Goal: Task Accomplishment & Management: Complete application form

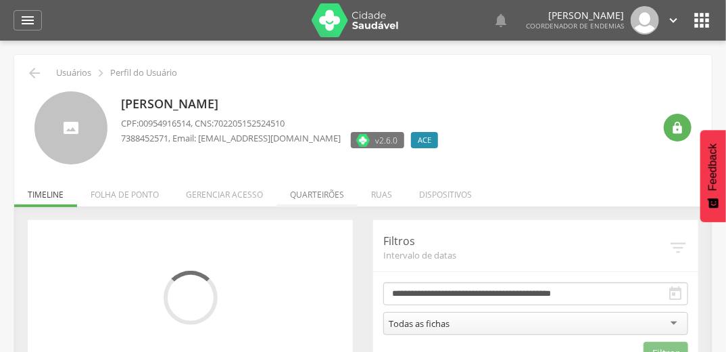
click at [308, 194] on li "Quarteirões" at bounding box center [317, 191] width 81 height 32
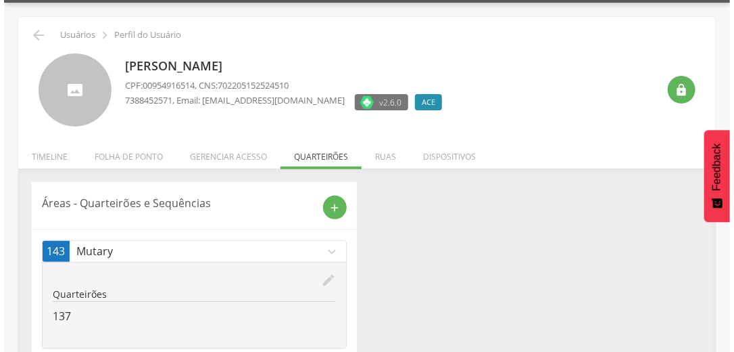
scroll to position [71, 0]
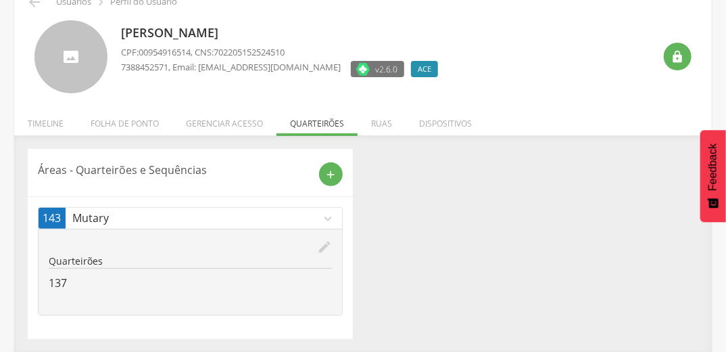
click at [327, 246] on icon "edit" at bounding box center [324, 246] width 15 height 15
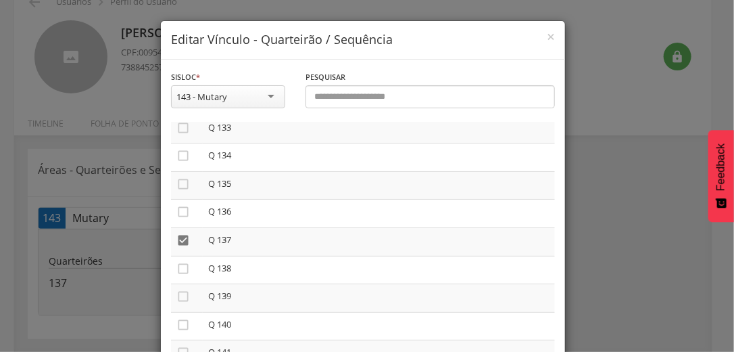
scroll to position [3841, 0]
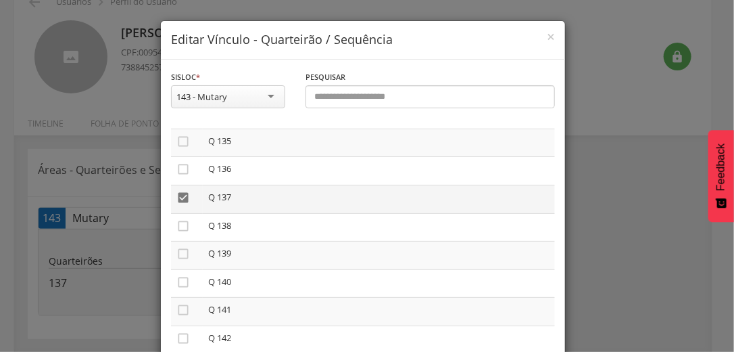
click at [181, 204] on icon "" at bounding box center [184, 198] width 14 height 14
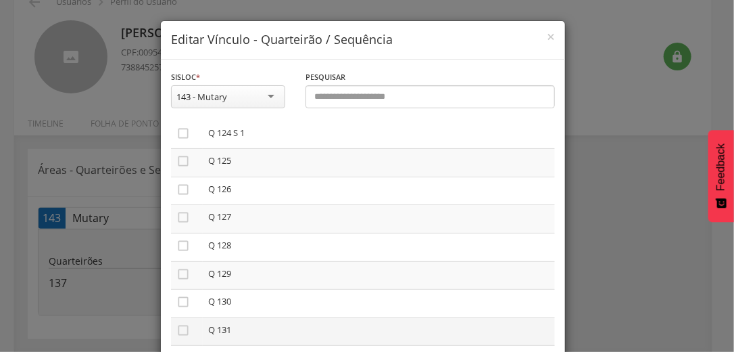
scroll to position [3538, 0]
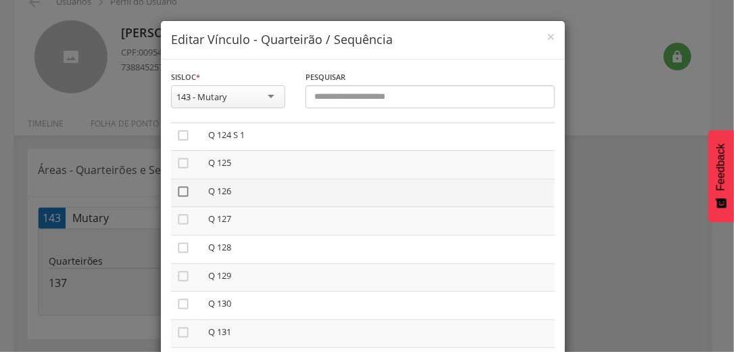
click at [178, 198] on icon "" at bounding box center [184, 192] width 14 height 14
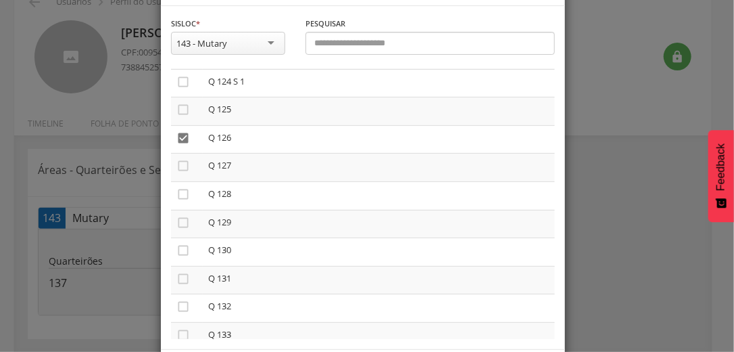
scroll to position [114, 0]
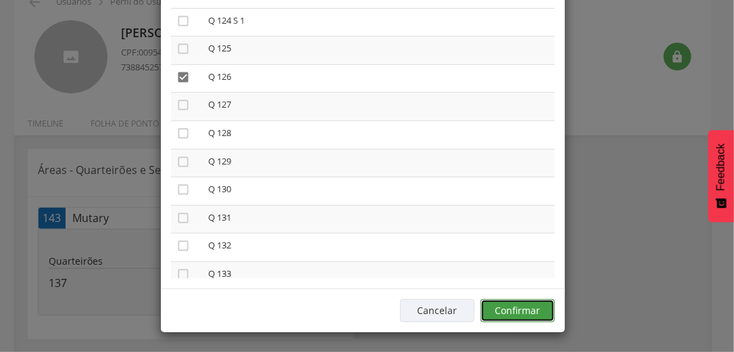
click at [535, 312] on button "Confirmar" at bounding box center [518, 310] width 74 height 23
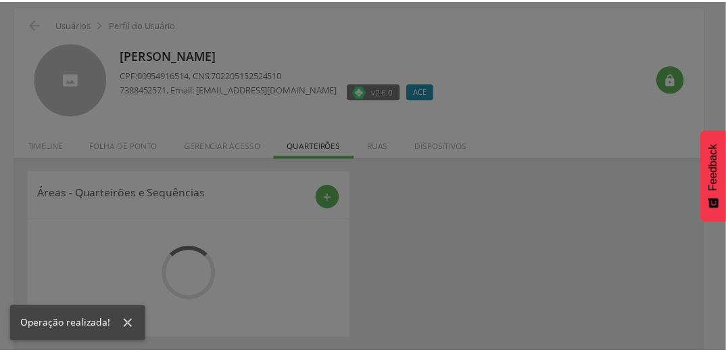
scroll to position [71, 0]
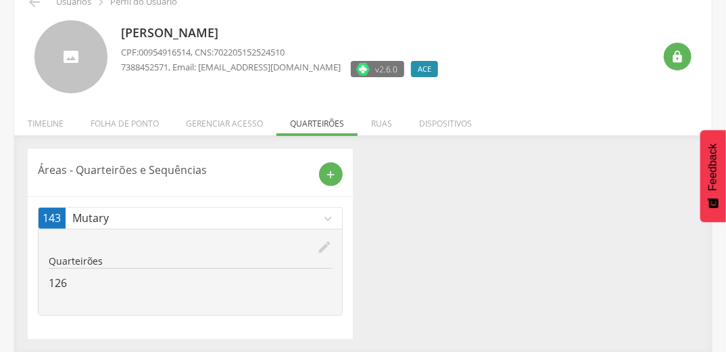
click at [569, 59] on div "Dayana Alencar de Pinho CPF: 00954916514 , CNS: 702205152524510 7388452571 , Em…" at bounding box center [387, 57] width 533 height 74
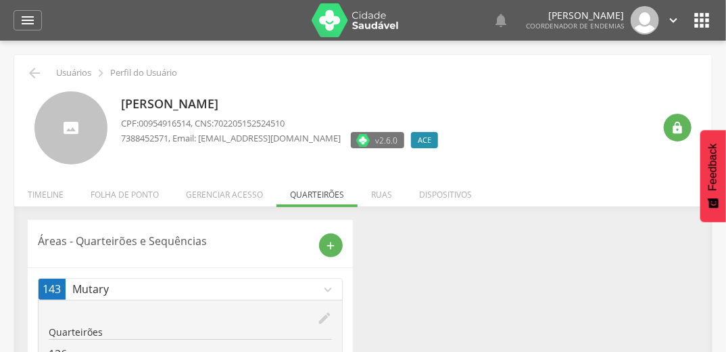
scroll to position [0, 0]
click at [571, 92] on div "Dayana Alencar de Pinho CPF: 00954916514 , CNS: 702205152524510 7388452571 , Em…" at bounding box center [387, 128] width 533 height 74
click at [701, 22] on icon "" at bounding box center [702, 20] width 22 height 22
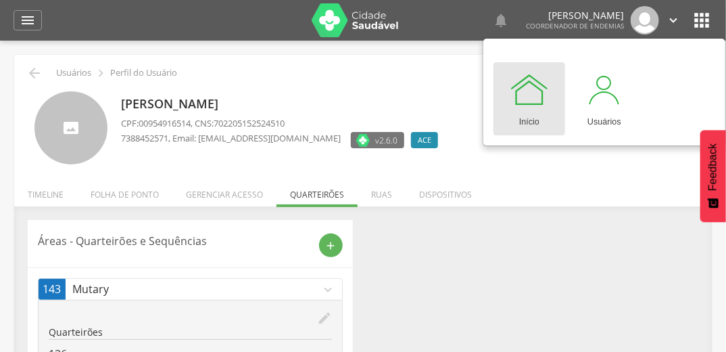
click at [636, 232] on div "Áreas - Quarteirões e Sequências add 143 Mutary expand_more edit Quarteirões 126" at bounding box center [363, 315] width 691 height 190
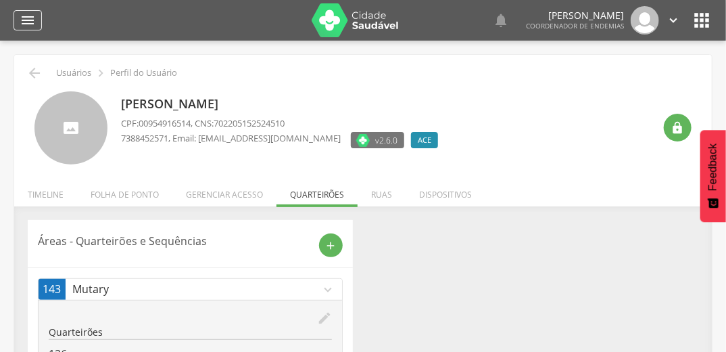
click at [33, 24] on icon "" at bounding box center [28, 20] width 16 height 16
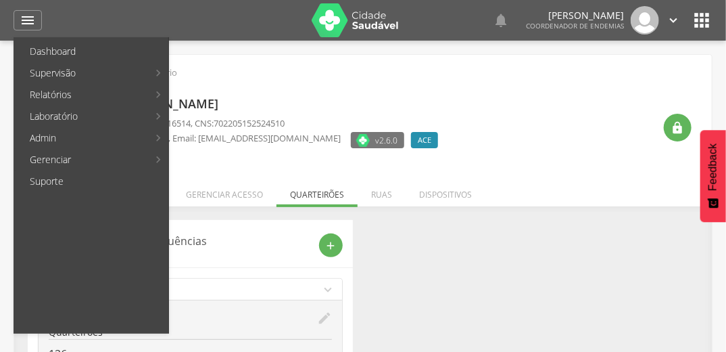
click at [500, 96] on div "Dayana Alencar de Pinho CPF: 00954916514 , CNS: 702205152524510 7388452571 , Em…" at bounding box center [387, 128] width 533 height 74
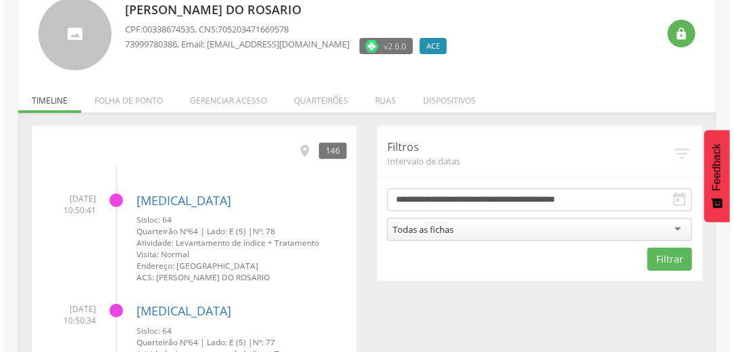
scroll to position [54, 0]
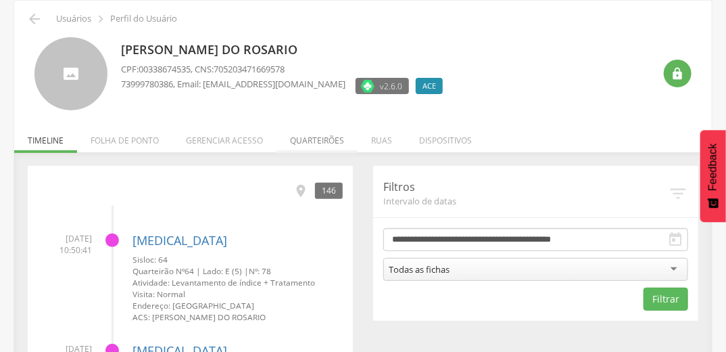
click at [306, 138] on li "Quarteirões" at bounding box center [317, 137] width 81 height 32
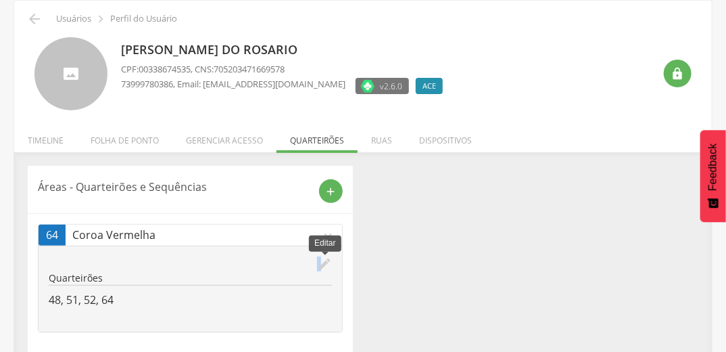
click at [319, 267] on icon "edit" at bounding box center [324, 263] width 15 height 15
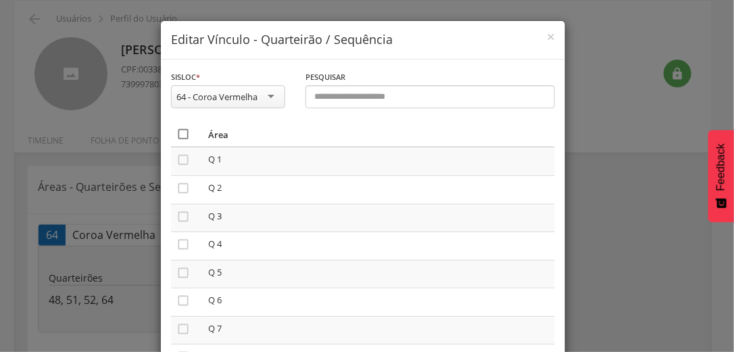
click at [185, 135] on icon "" at bounding box center [184, 134] width 14 height 14
click at [185, 135] on icon "" at bounding box center [184, 134] width 14 height 14
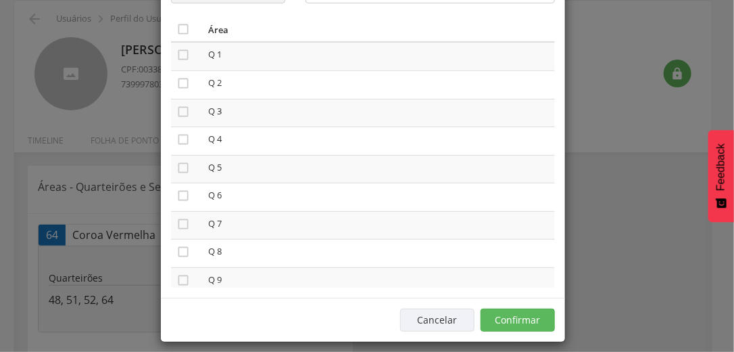
scroll to position [114, 0]
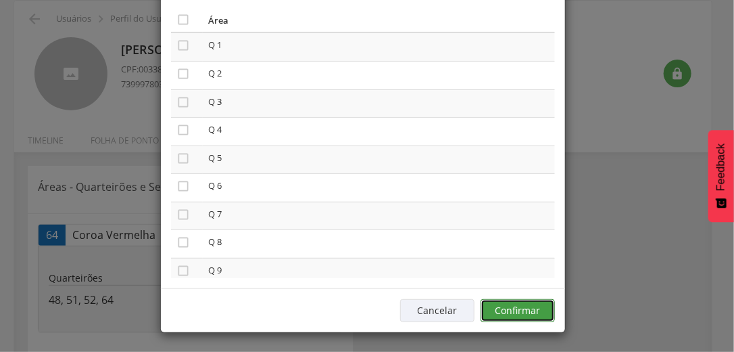
click at [530, 307] on button "Confirmar" at bounding box center [518, 310] width 74 height 23
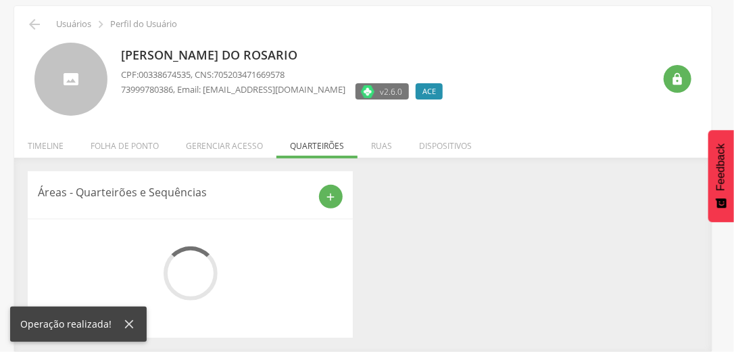
scroll to position [41, 0]
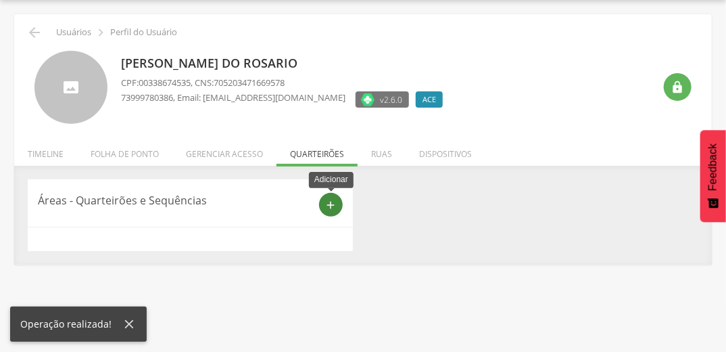
click at [330, 204] on icon "add" at bounding box center [331, 205] width 12 height 12
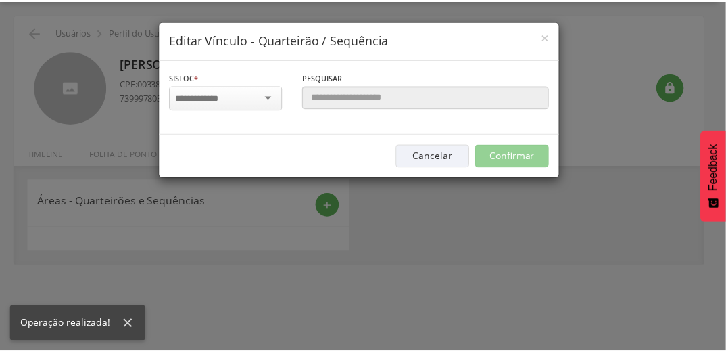
scroll to position [0, 0]
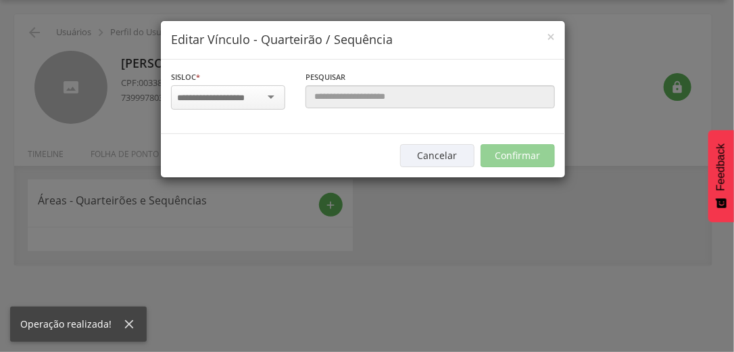
click at [245, 100] on input "select-one" at bounding box center [219, 98] width 85 height 12
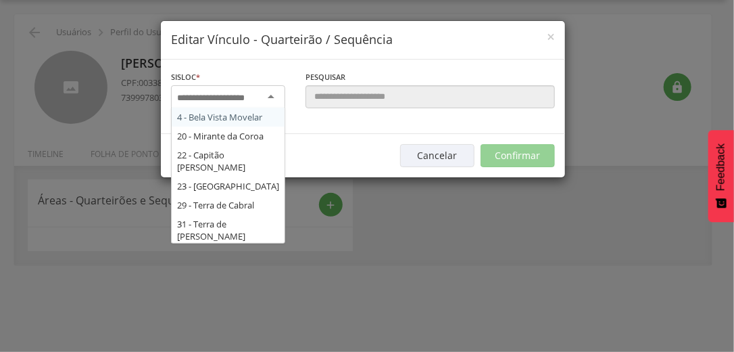
click at [461, 254] on div "× Editar Vínculo - Quarteirão / Sequência Sisloc * 4 - Bela Vista Movelar 20 - …" at bounding box center [367, 176] width 734 height 352
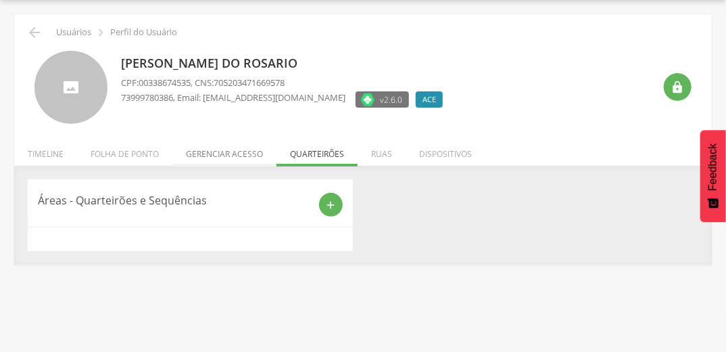
click at [219, 151] on li "Gerenciar acesso" at bounding box center [224, 151] width 104 height 32
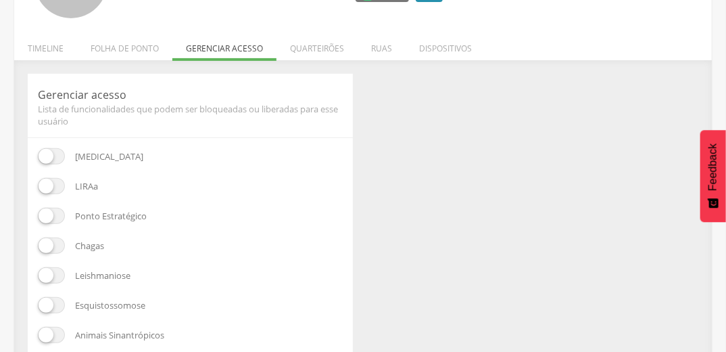
scroll to position [149, 0]
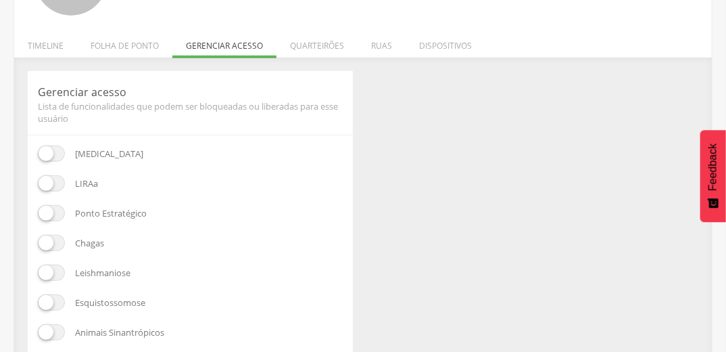
click at [54, 214] on span at bounding box center [51, 213] width 27 height 16
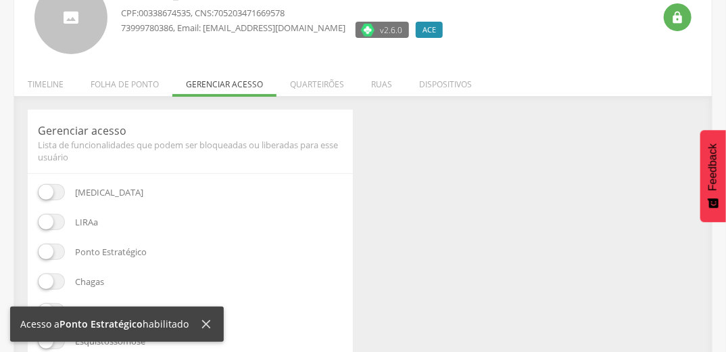
scroll to position [95, 0]
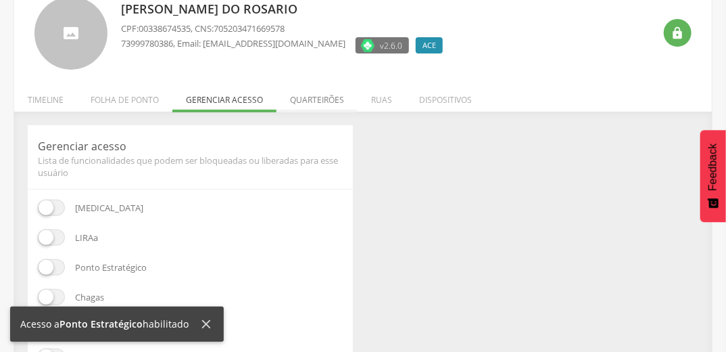
click at [321, 97] on li "Quarteirões" at bounding box center [317, 96] width 81 height 32
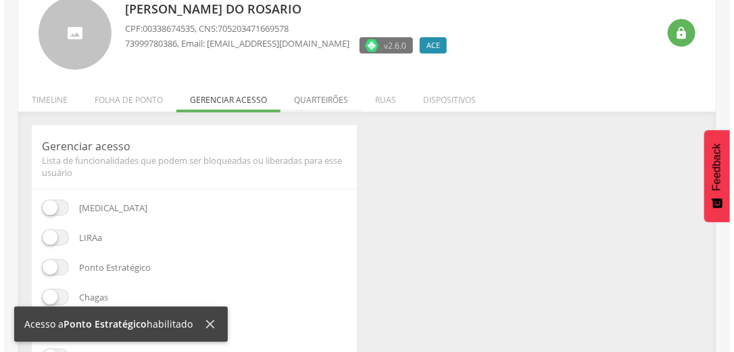
scroll to position [41, 0]
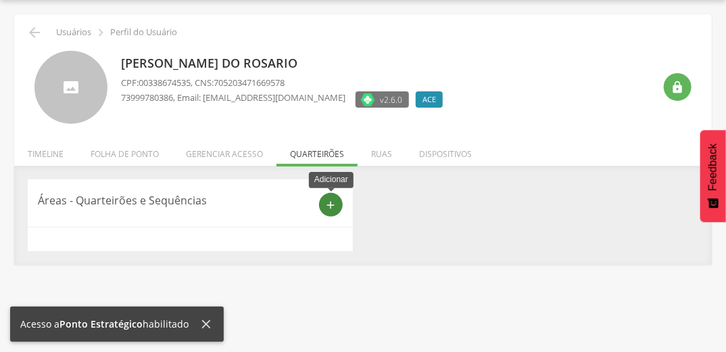
click at [333, 200] on icon "add" at bounding box center [331, 205] width 12 height 12
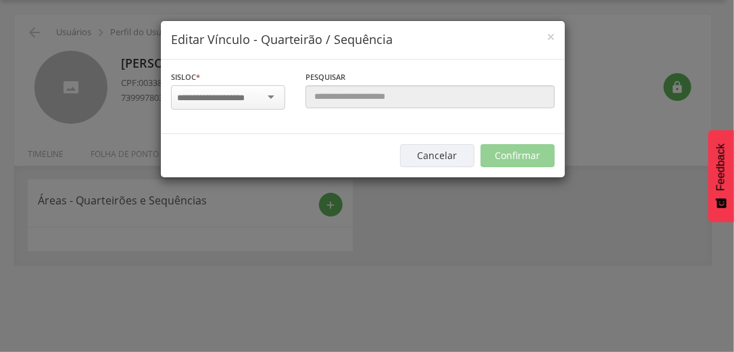
click at [244, 100] on input "select-one" at bounding box center [219, 98] width 85 height 12
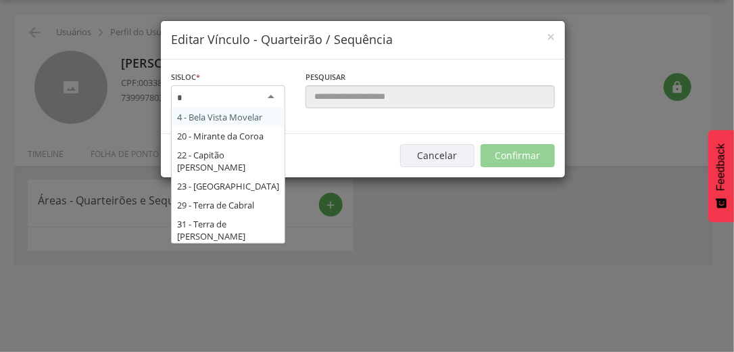
scroll to position [35, 0]
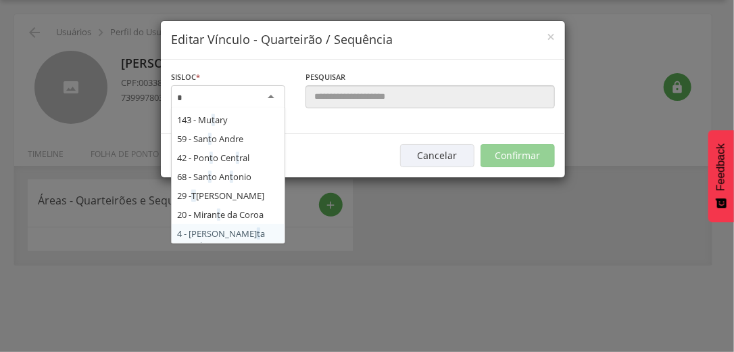
type input "**"
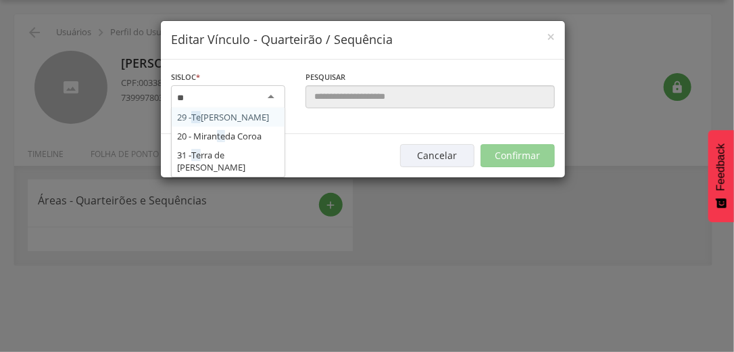
scroll to position [0, 0]
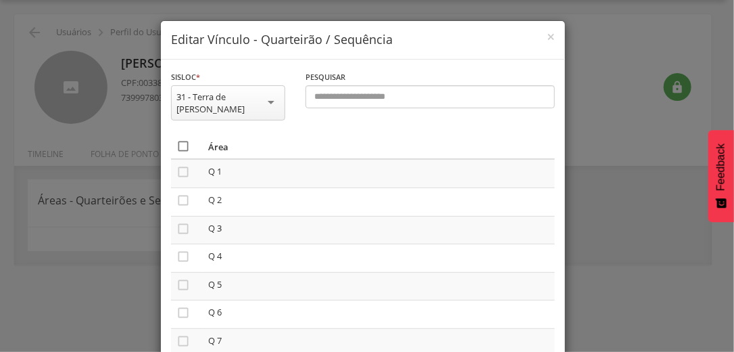
click at [178, 139] on icon "" at bounding box center [184, 146] width 14 height 14
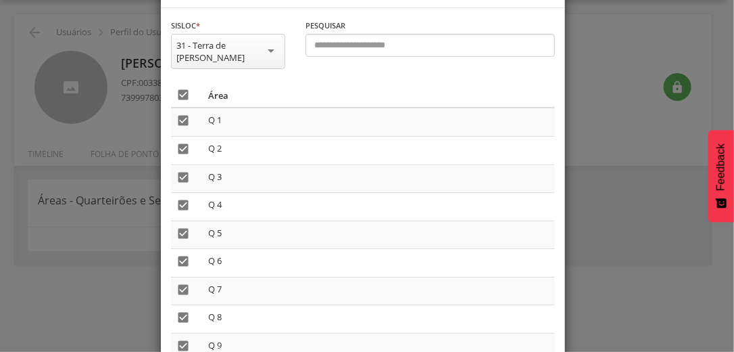
scroll to position [114, 0]
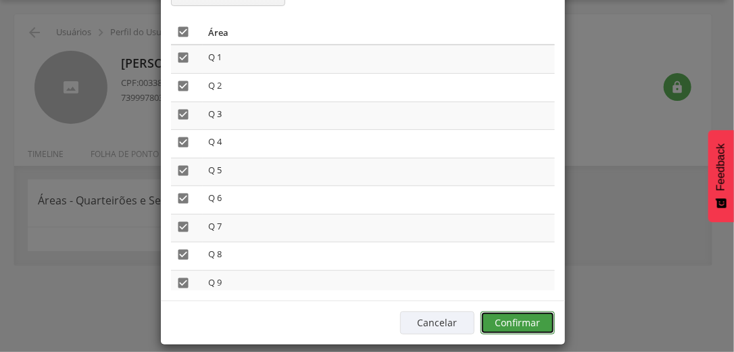
click at [536, 312] on button "Confirmar" at bounding box center [518, 322] width 74 height 23
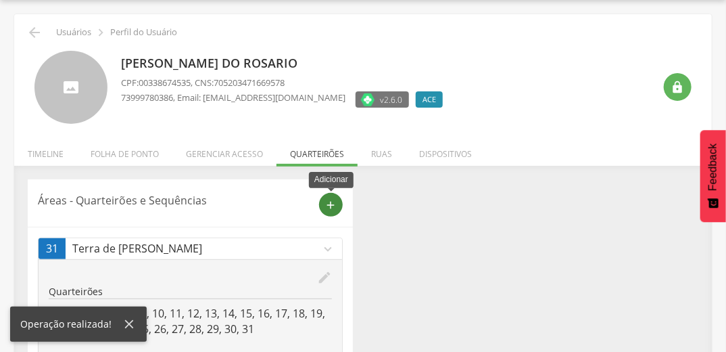
click at [329, 199] on icon "add" at bounding box center [331, 205] width 12 height 12
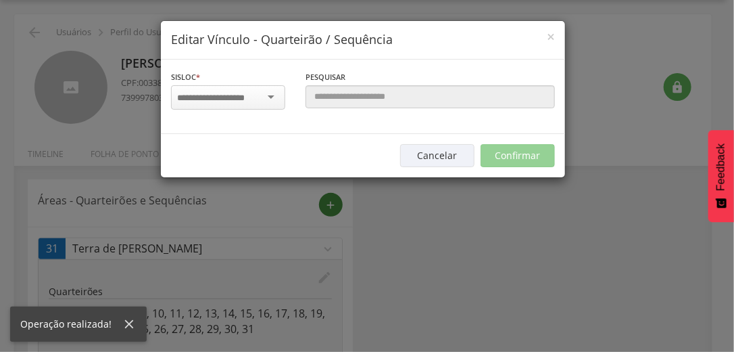
scroll to position [0, 0]
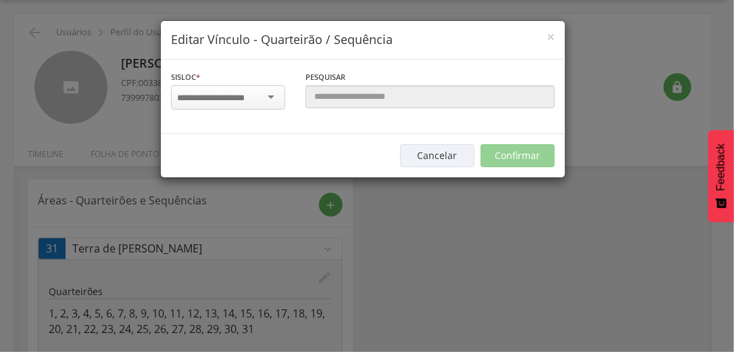
click at [221, 97] on input "select-one" at bounding box center [219, 98] width 85 height 12
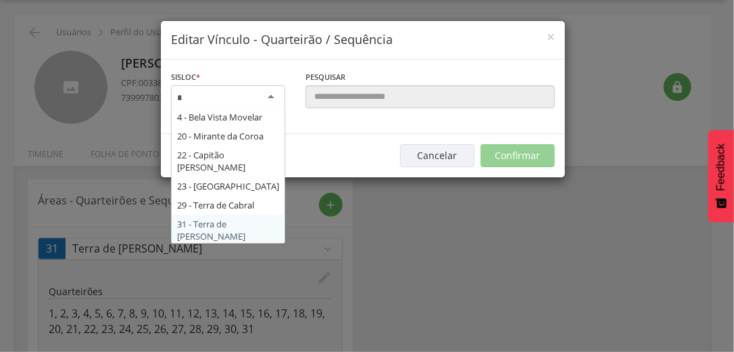
scroll to position [16, 0]
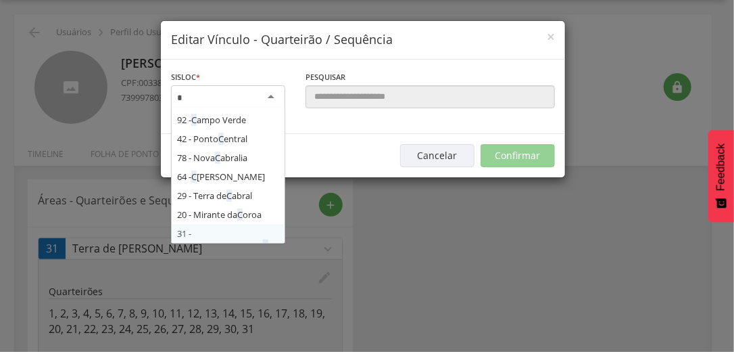
type input "**"
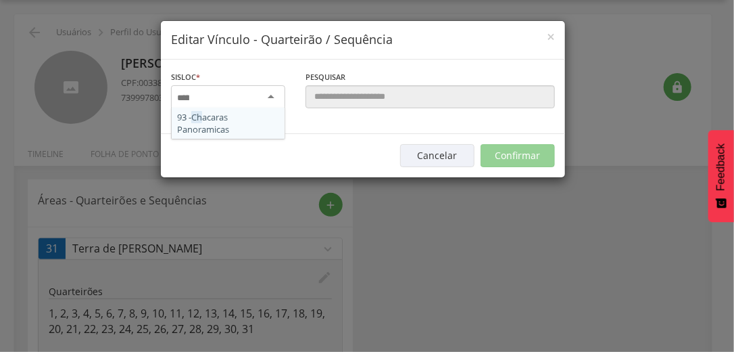
scroll to position [0, 0]
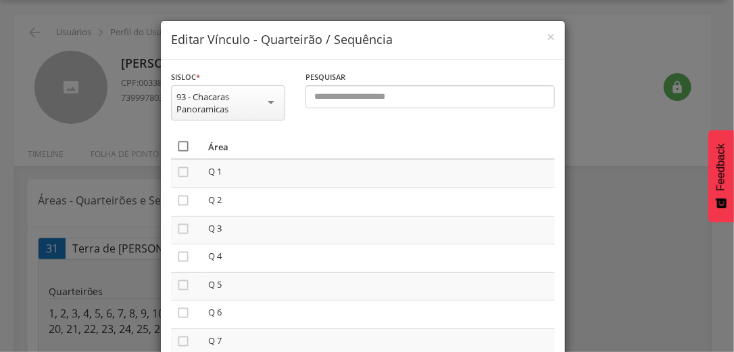
click at [181, 148] on icon "" at bounding box center [184, 146] width 14 height 14
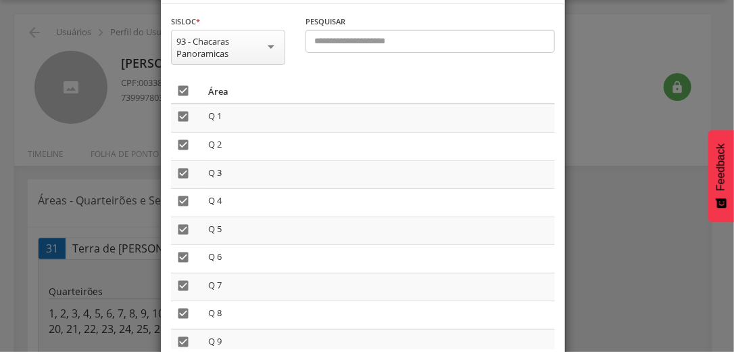
scroll to position [127, 0]
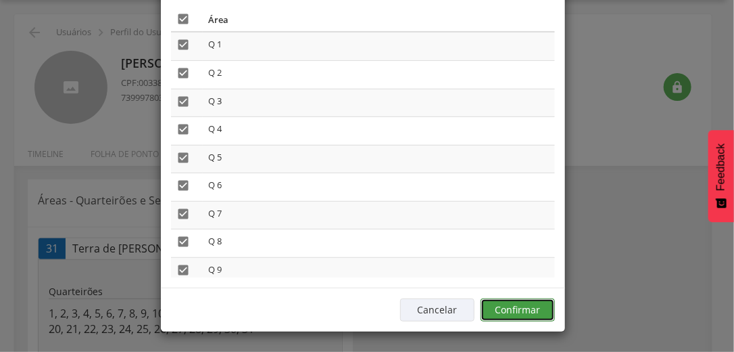
click at [525, 311] on button "Confirmar" at bounding box center [518, 309] width 74 height 23
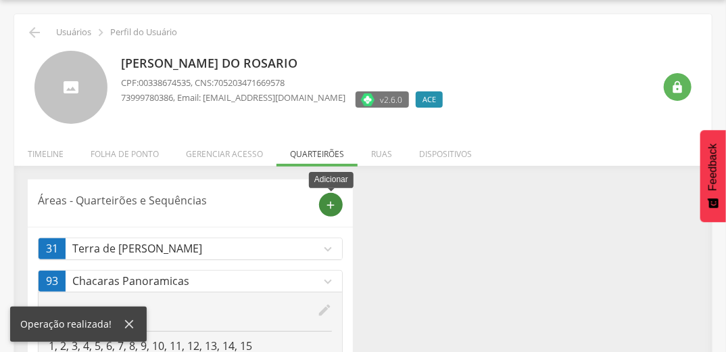
click at [336, 206] on icon "add" at bounding box center [331, 205] width 12 height 12
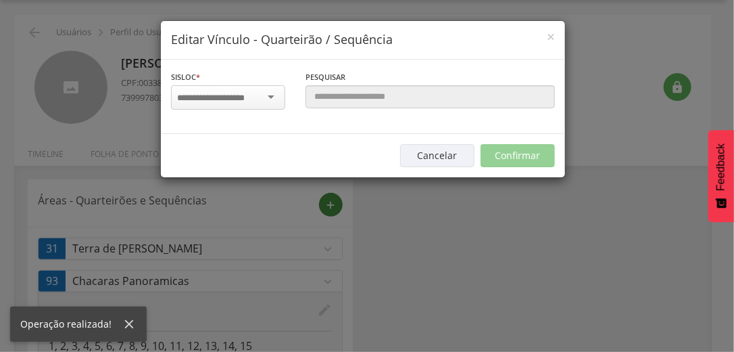
scroll to position [0, 0]
click at [250, 89] on div at bounding box center [228, 97] width 114 height 24
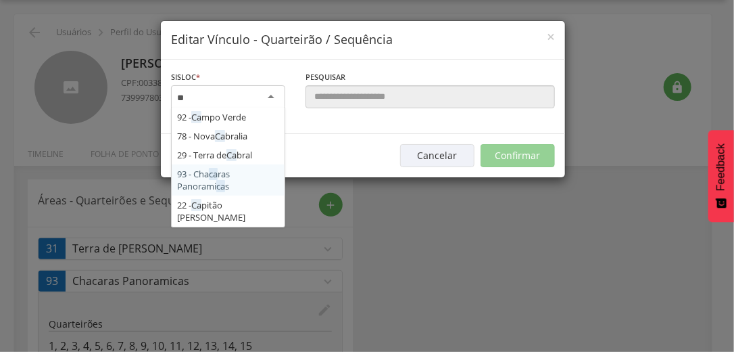
type input "***"
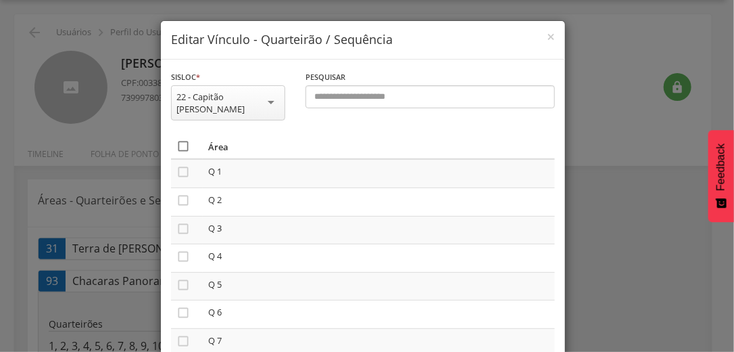
click at [178, 147] on icon "" at bounding box center [184, 146] width 14 height 14
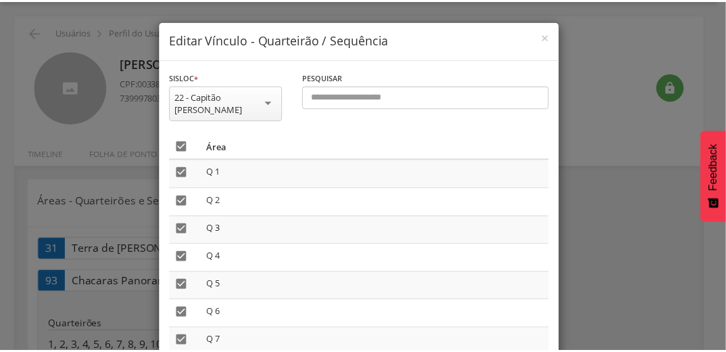
scroll to position [127, 0]
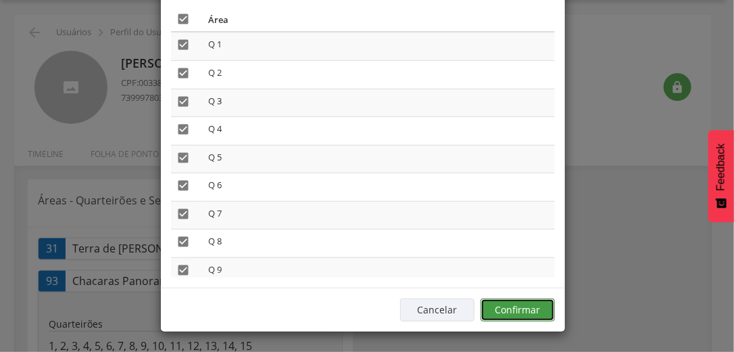
click at [541, 310] on button "Confirmar" at bounding box center [518, 309] width 74 height 23
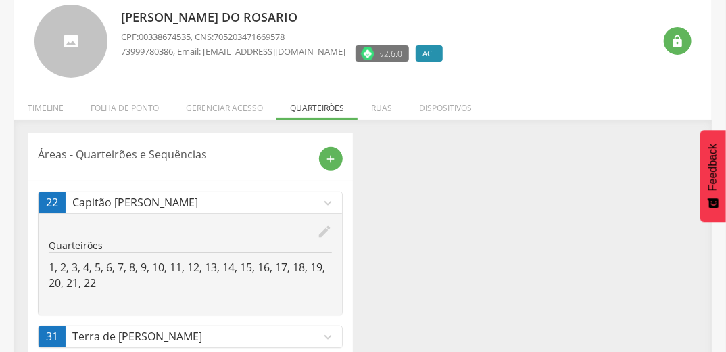
scroll to position [0, 0]
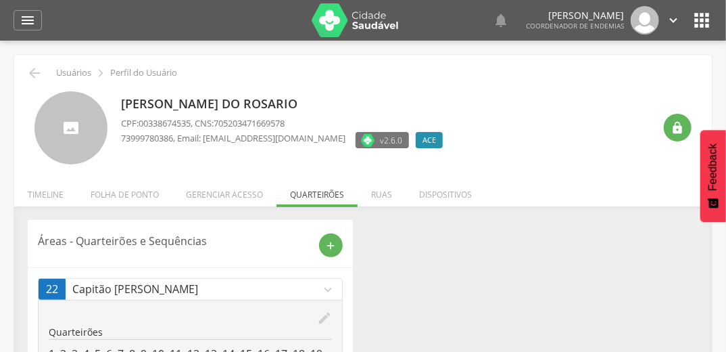
click at [546, 103] on div "Diogo Ramos do Rosario CPF: 00338674535 , CNS: 705203471669578 73999780386 , Em…" at bounding box center [387, 128] width 533 height 74
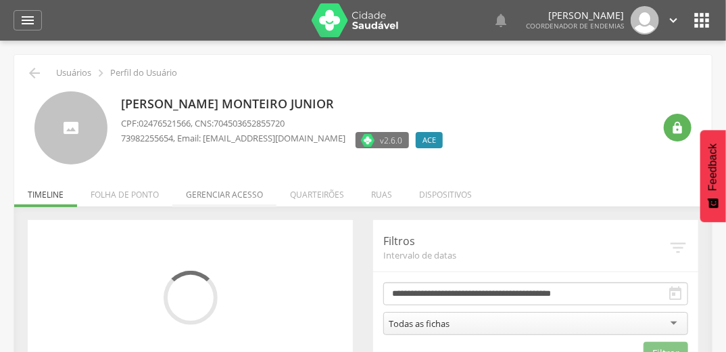
click at [227, 192] on li "Gerenciar acesso" at bounding box center [224, 191] width 104 height 32
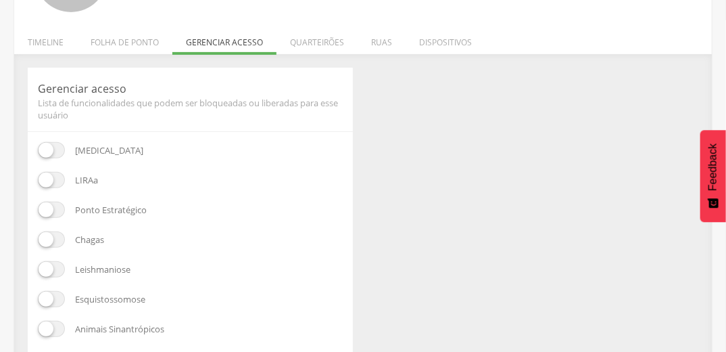
scroll to position [195, 0]
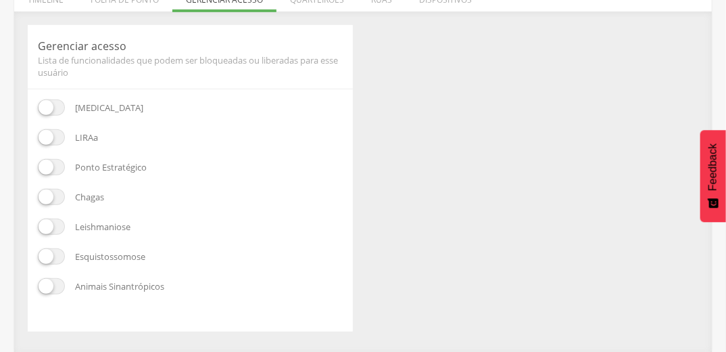
click at [53, 168] on span at bounding box center [51, 167] width 27 height 16
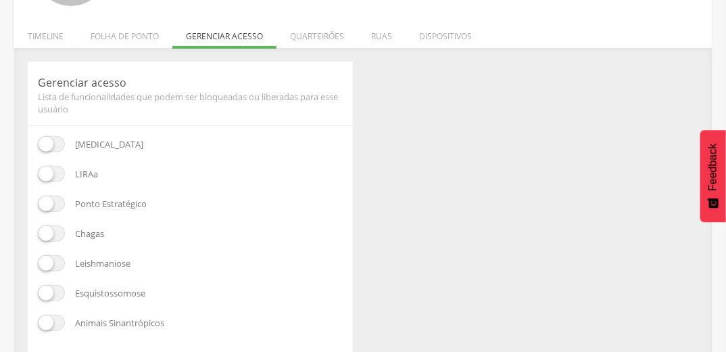
scroll to position [141, 0]
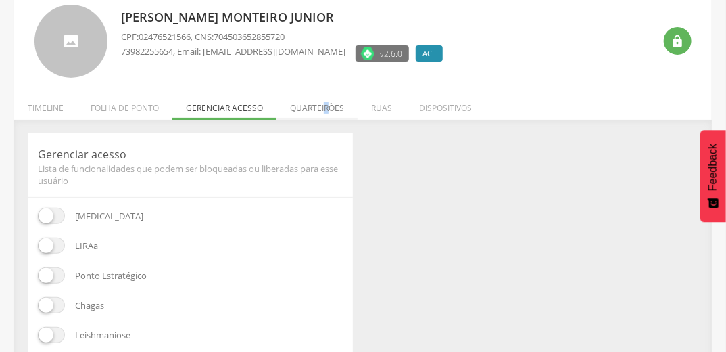
click at [325, 109] on li "Quarteirões" at bounding box center [317, 105] width 81 height 32
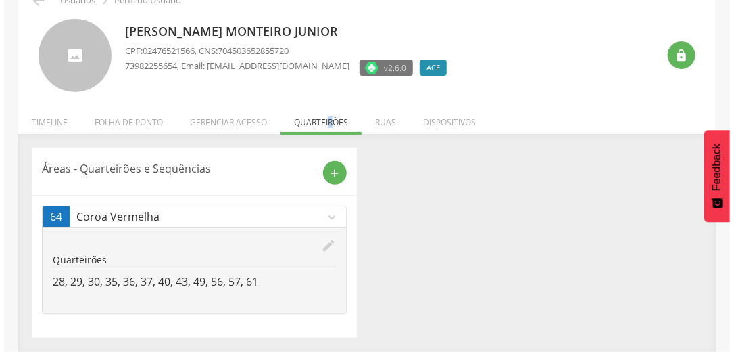
scroll to position [71, 0]
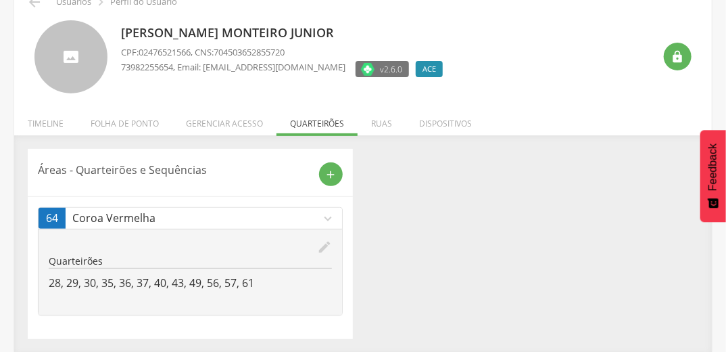
click at [437, 200] on div "Áreas - Quarteirões e Sequências add 64 Coroa Vermelha expand_more edit Quartei…" at bounding box center [363, 244] width 691 height 190
click at [326, 246] on icon "edit" at bounding box center [324, 246] width 15 height 15
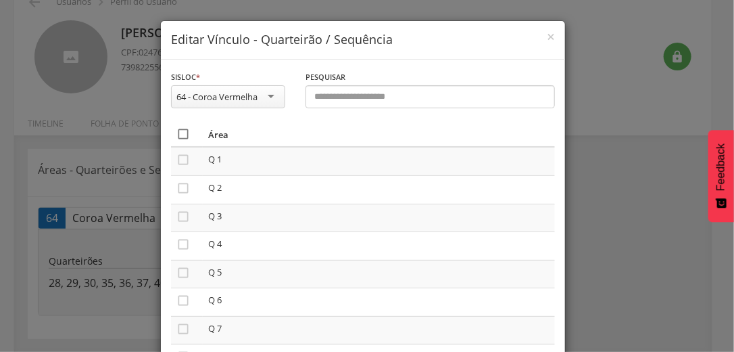
click at [181, 134] on icon "" at bounding box center [184, 134] width 14 height 14
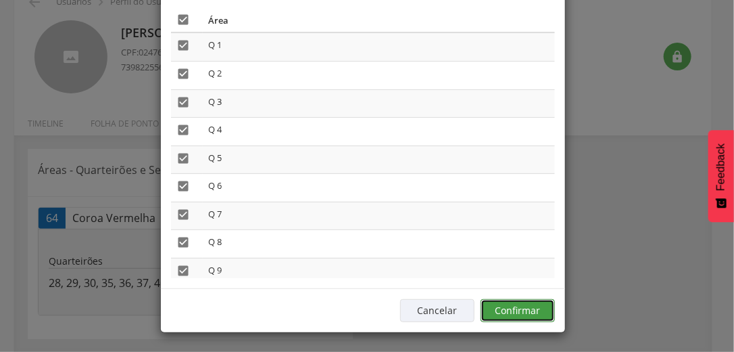
click at [519, 315] on button "Confirmar" at bounding box center [518, 310] width 74 height 23
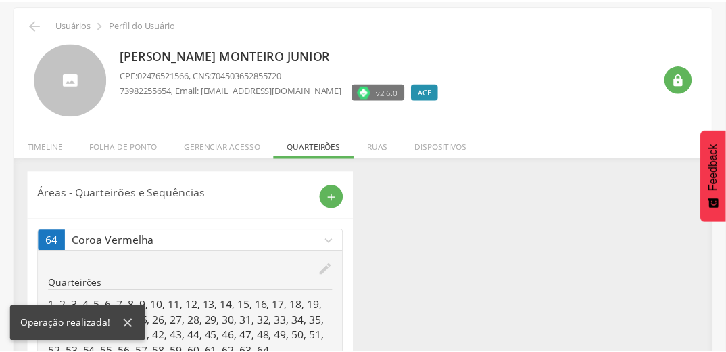
scroll to position [71, 0]
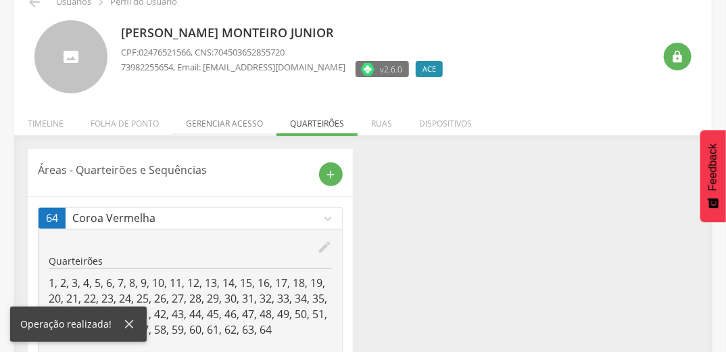
click at [228, 124] on li "Gerenciar acesso" at bounding box center [224, 120] width 104 height 32
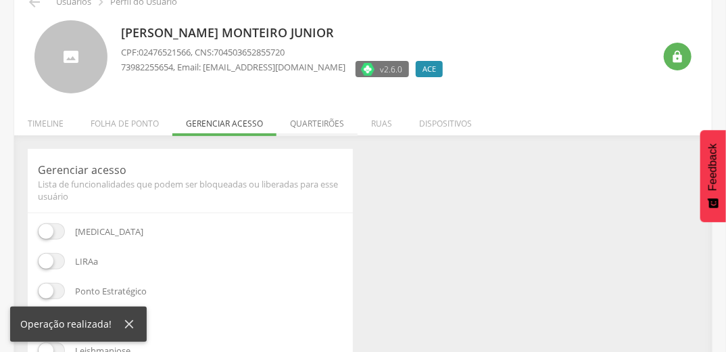
click at [338, 118] on li "Quarteirões" at bounding box center [317, 120] width 81 height 32
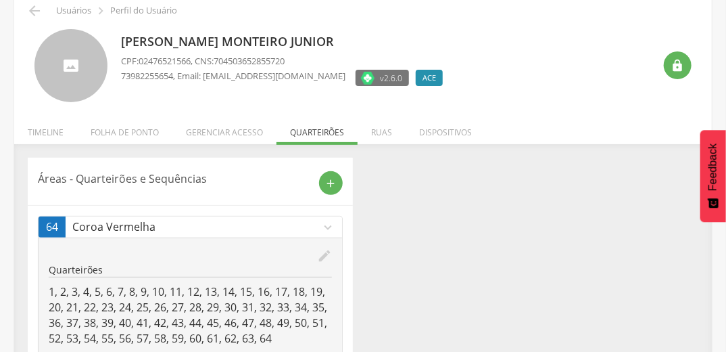
scroll to position [0, 0]
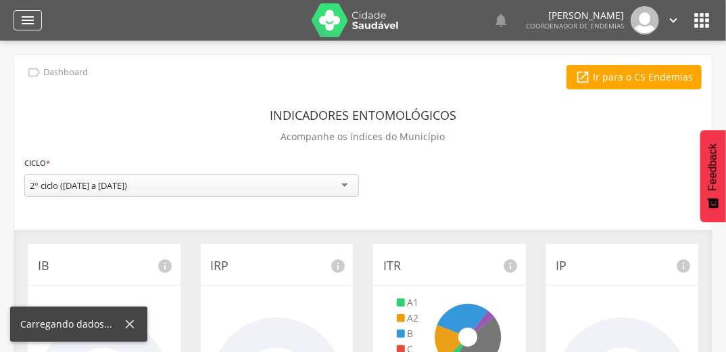
click at [37, 20] on div "" at bounding box center [28, 20] width 28 height 20
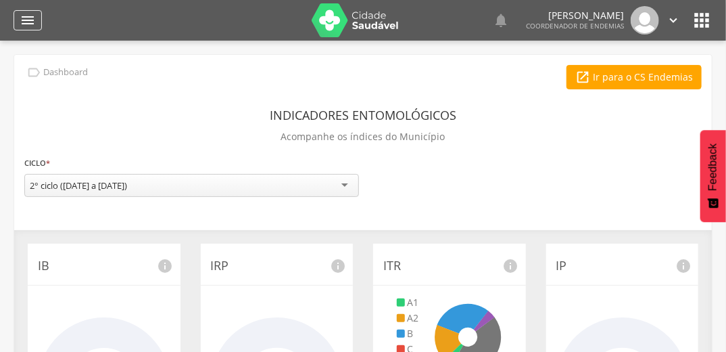
click at [30, 20] on icon "" at bounding box center [28, 20] width 16 height 16
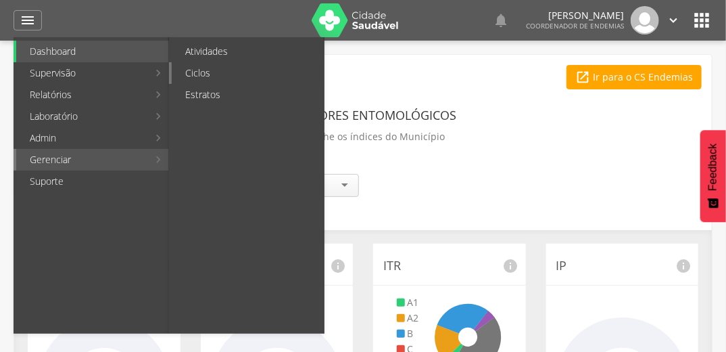
click at [276, 71] on link "Ciclos" at bounding box center [248, 73] width 152 height 22
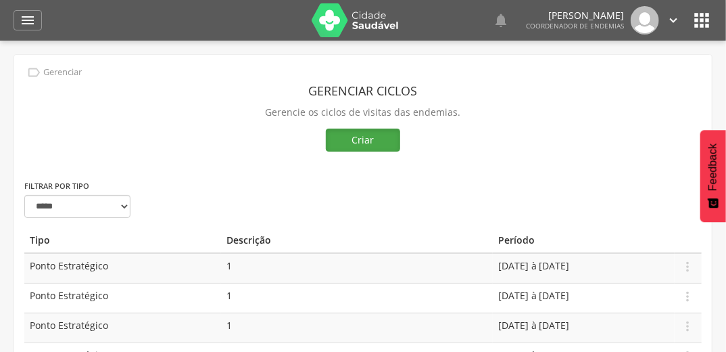
click at [369, 136] on button "Criar" at bounding box center [363, 139] width 74 height 23
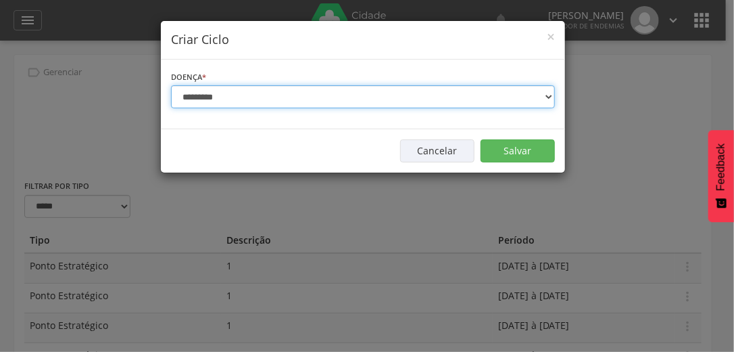
click at [266, 97] on select "**********" at bounding box center [363, 96] width 384 height 23
select select "*"
click at [171, 85] on select "**********" at bounding box center [363, 96] width 384 height 23
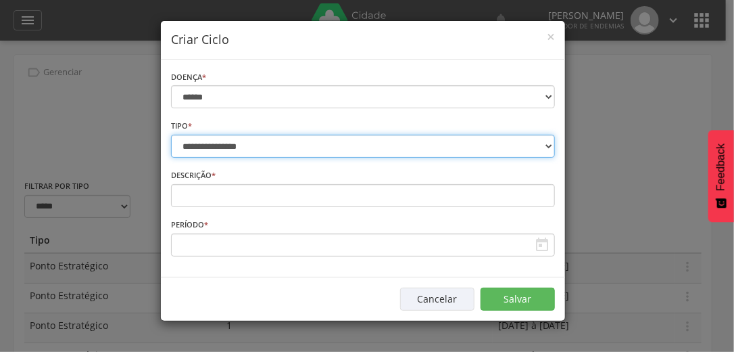
click at [294, 147] on select "**********" at bounding box center [363, 146] width 384 height 23
select select "*"
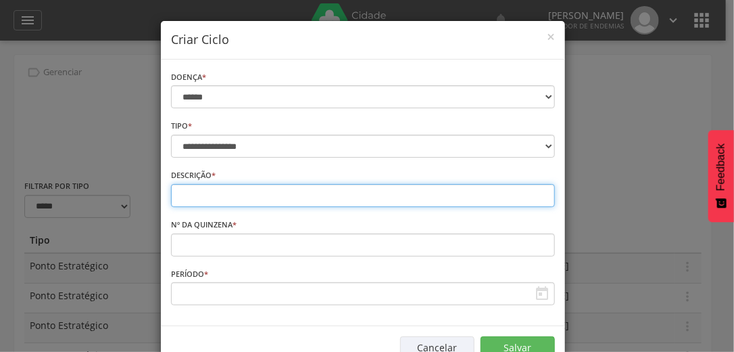
click at [300, 203] on input "text" at bounding box center [363, 195] width 384 height 23
type input "*"
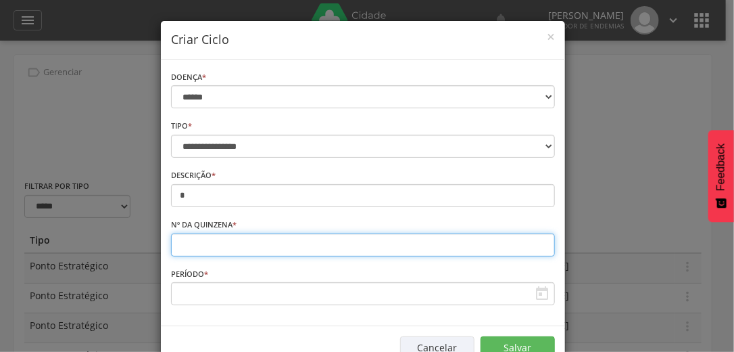
click at [300, 245] on input "number" at bounding box center [363, 244] width 384 height 23
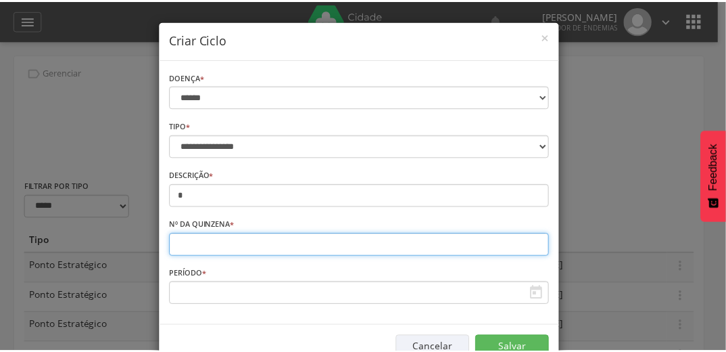
scroll to position [38, 0]
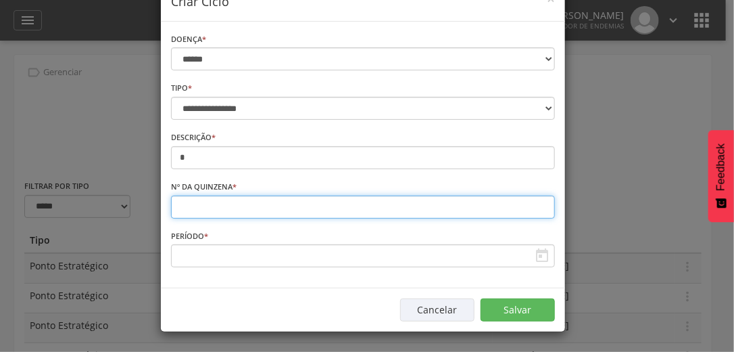
type input "**"
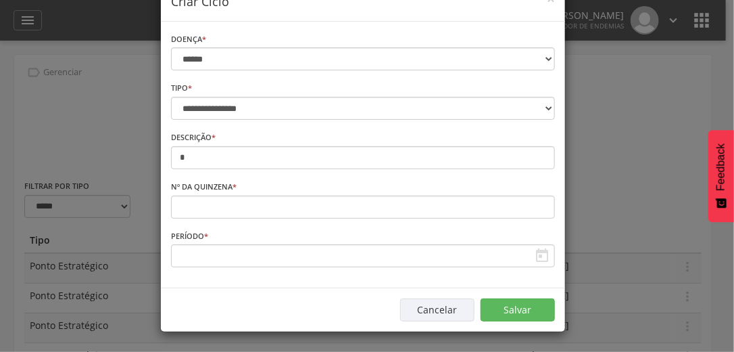
click at [536, 256] on icon "" at bounding box center [542, 256] width 16 height 16
click at [534, 254] on icon "" at bounding box center [542, 256] width 16 height 16
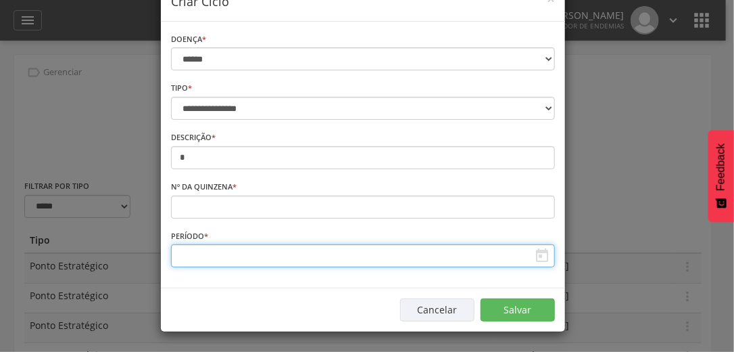
click at [492, 256] on input "text" at bounding box center [363, 255] width 384 height 23
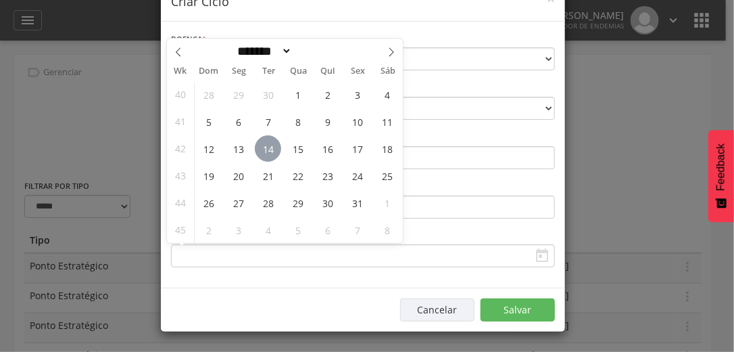
click at [269, 149] on span "14" at bounding box center [268, 148] width 26 height 26
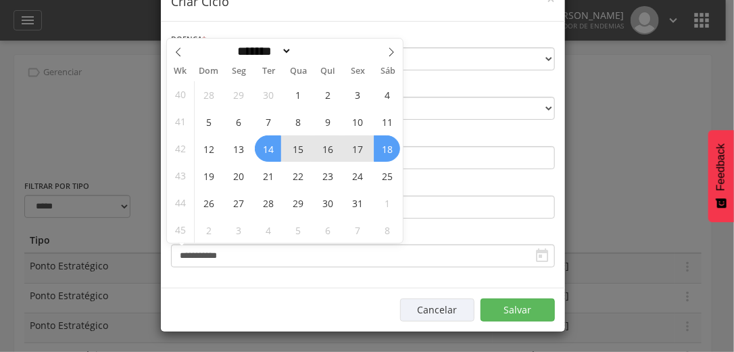
click at [396, 158] on div "28 29 30 1 2 3 4 5 6 7 8 9 10 11 12 13 14 15 16 17 18 19 20 21 22 23 24 25 26 2…" at bounding box center [298, 161] width 208 height 162
click at [386, 153] on span "18" at bounding box center [387, 148] width 26 height 26
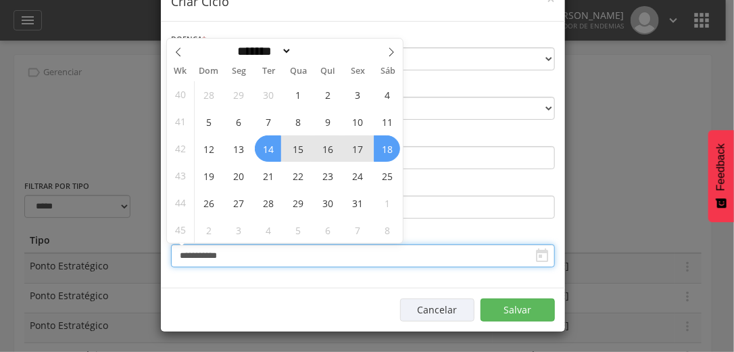
type input "**********"
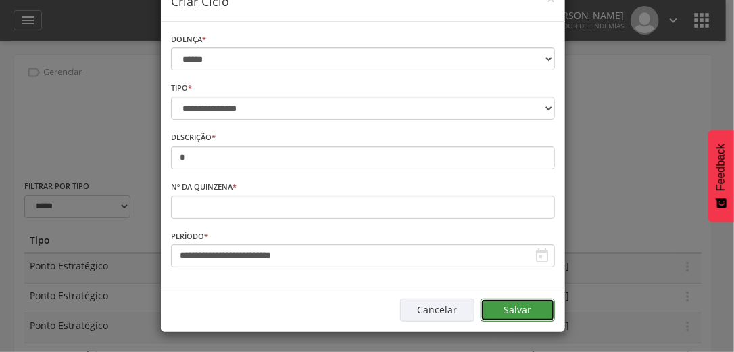
click at [517, 304] on button "Salvar" at bounding box center [518, 309] width 74 height 23
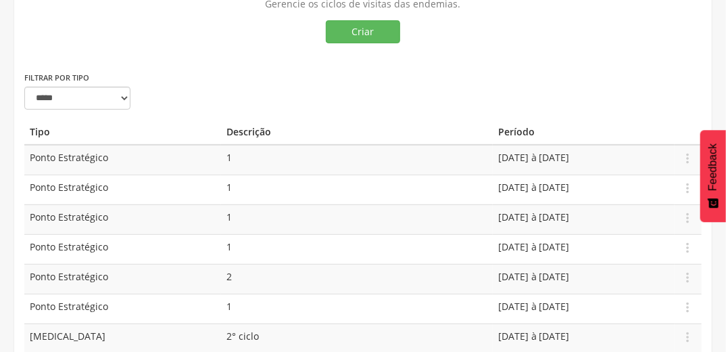
scroll to position [0, 0]
